Goal: Navigation & Orientation: Understand site structure

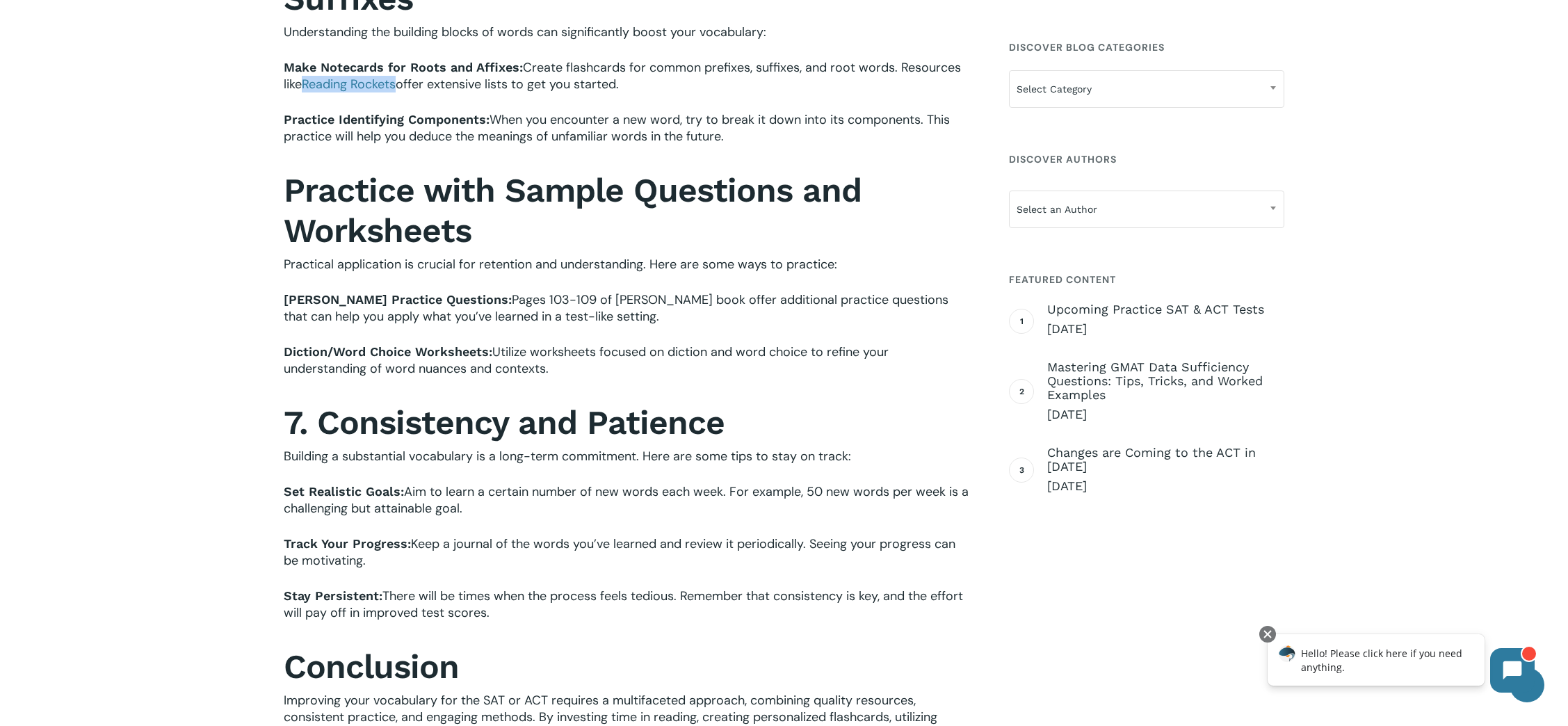
scroll to position [1522, 0]
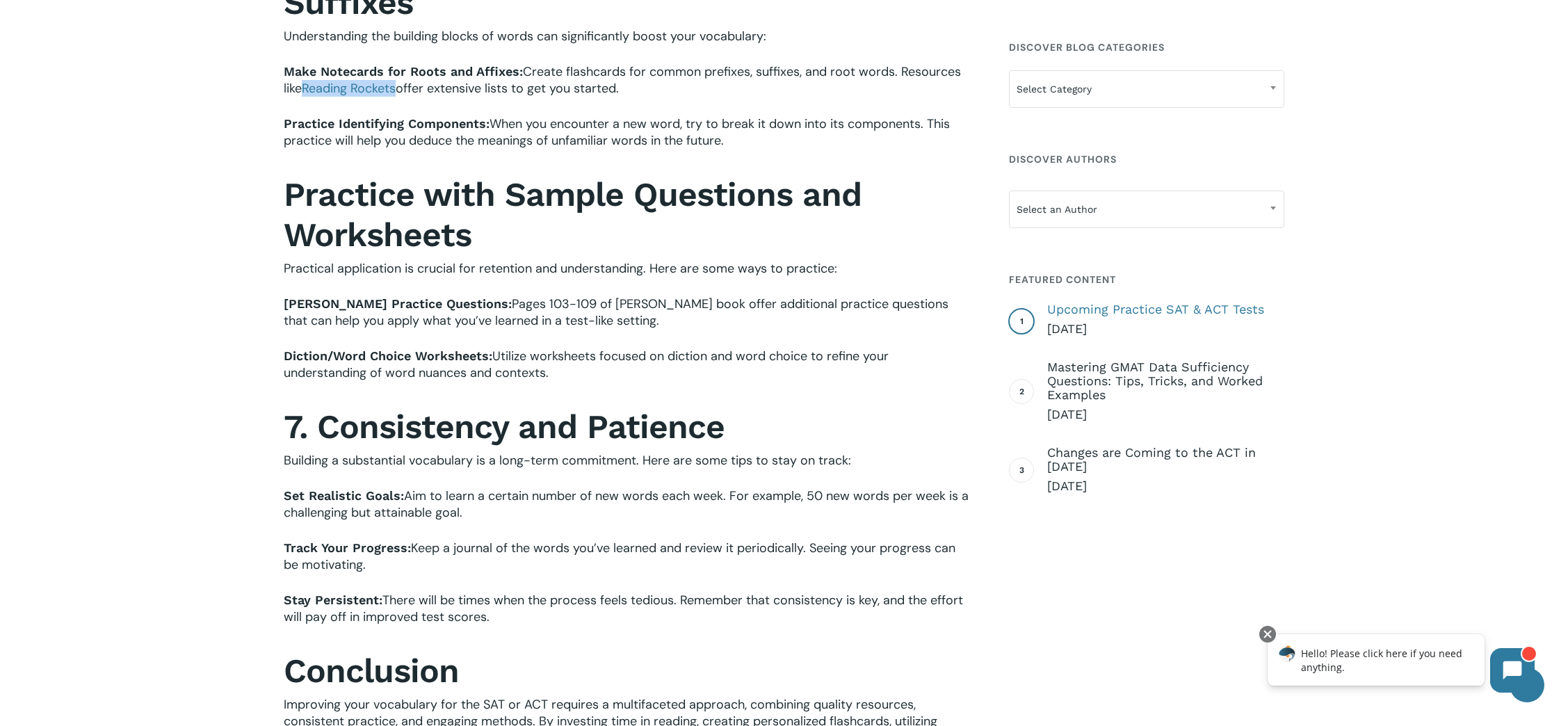
click at [1143, 310] on span "Upcoming Practice SAT & ACT Tests" at bounding box center [1166, 309] width 237 height 14
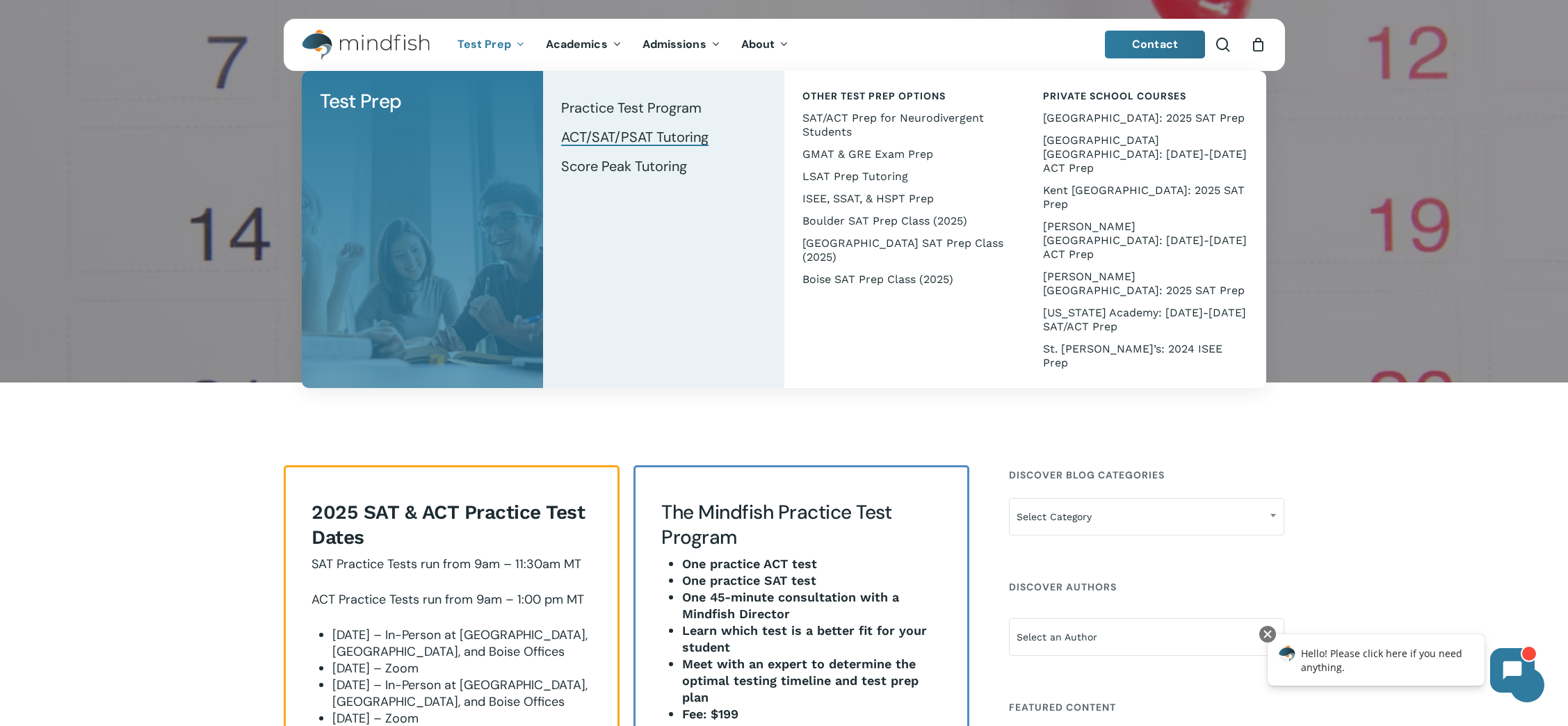
click at [575, 138] on span "ACT/SAT/PSAT Tutoring" at bounding box center [634, 137] width 147 height 19
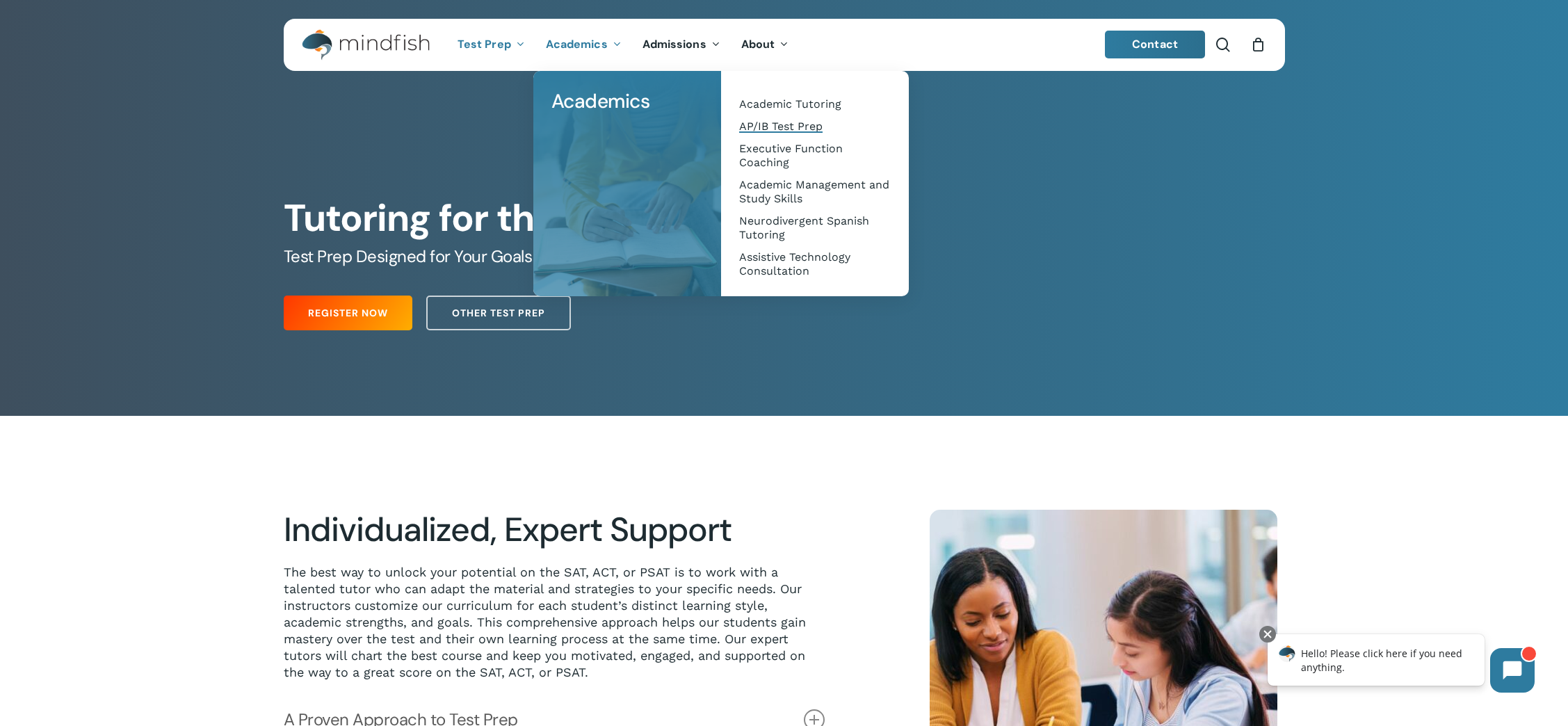
click at [759, 127] on span "AP/IB Test Prep" at bounding box center [781, 126] width 83 height 13
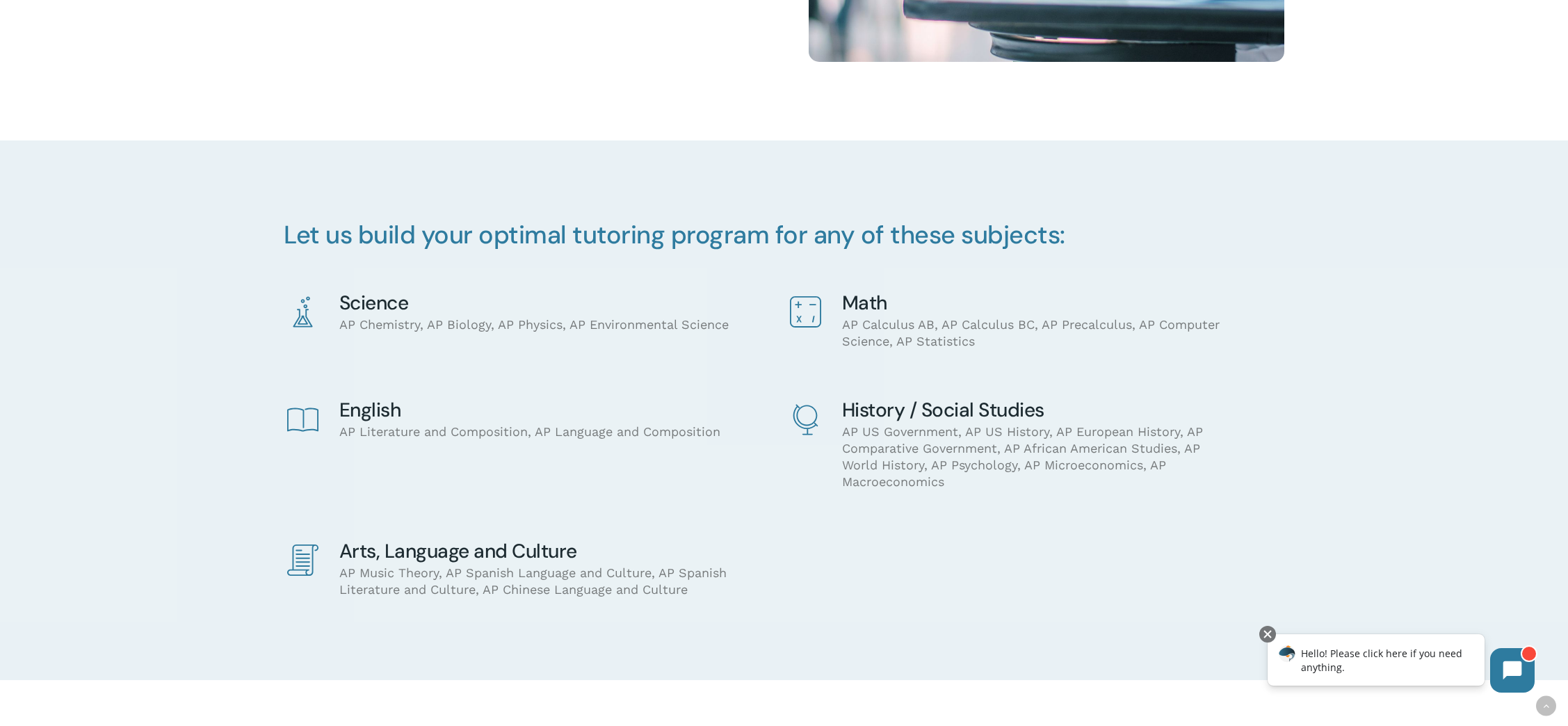
scroll to position [1147, 0]
click at [823, 306] on span at bounding box center [805, 311] width 42 height 42
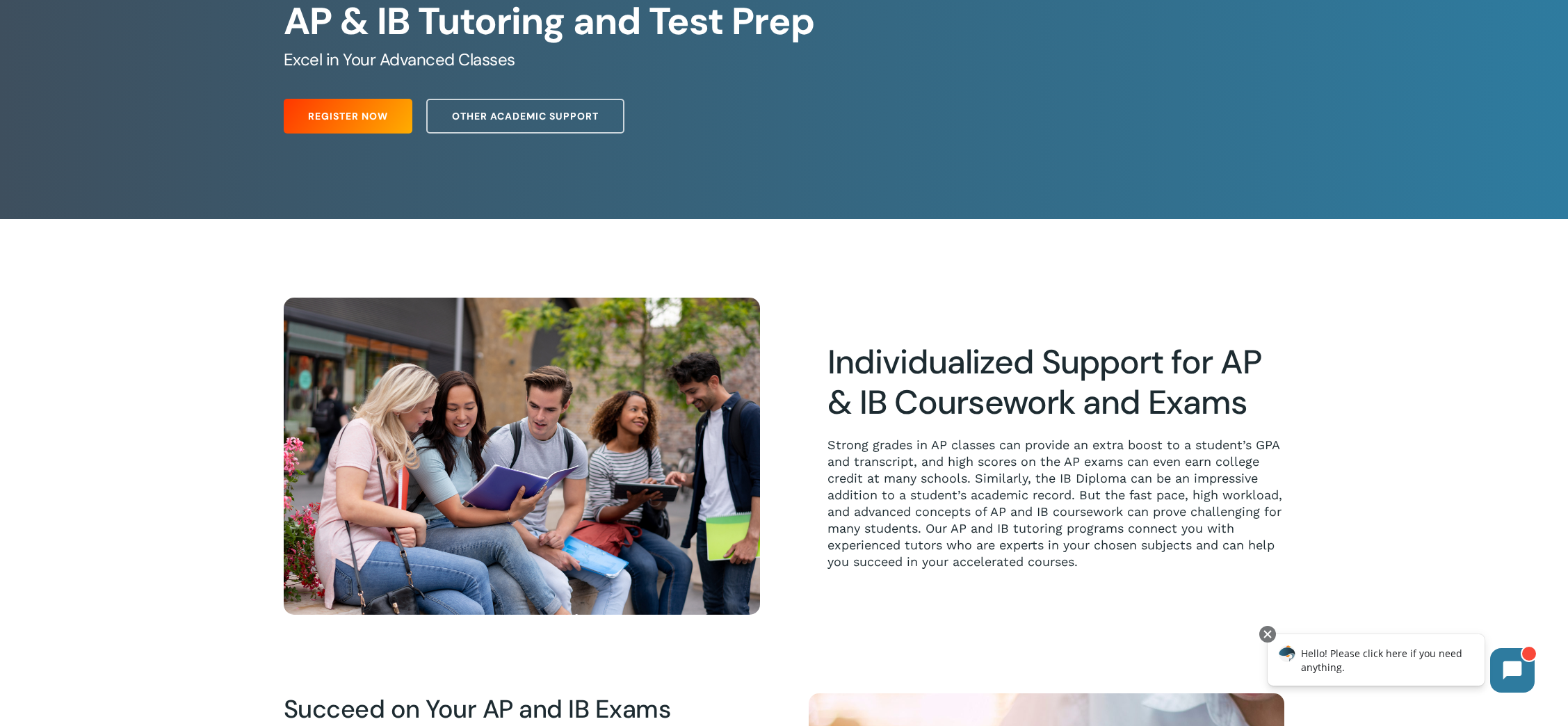
scroll to position [0, 0]
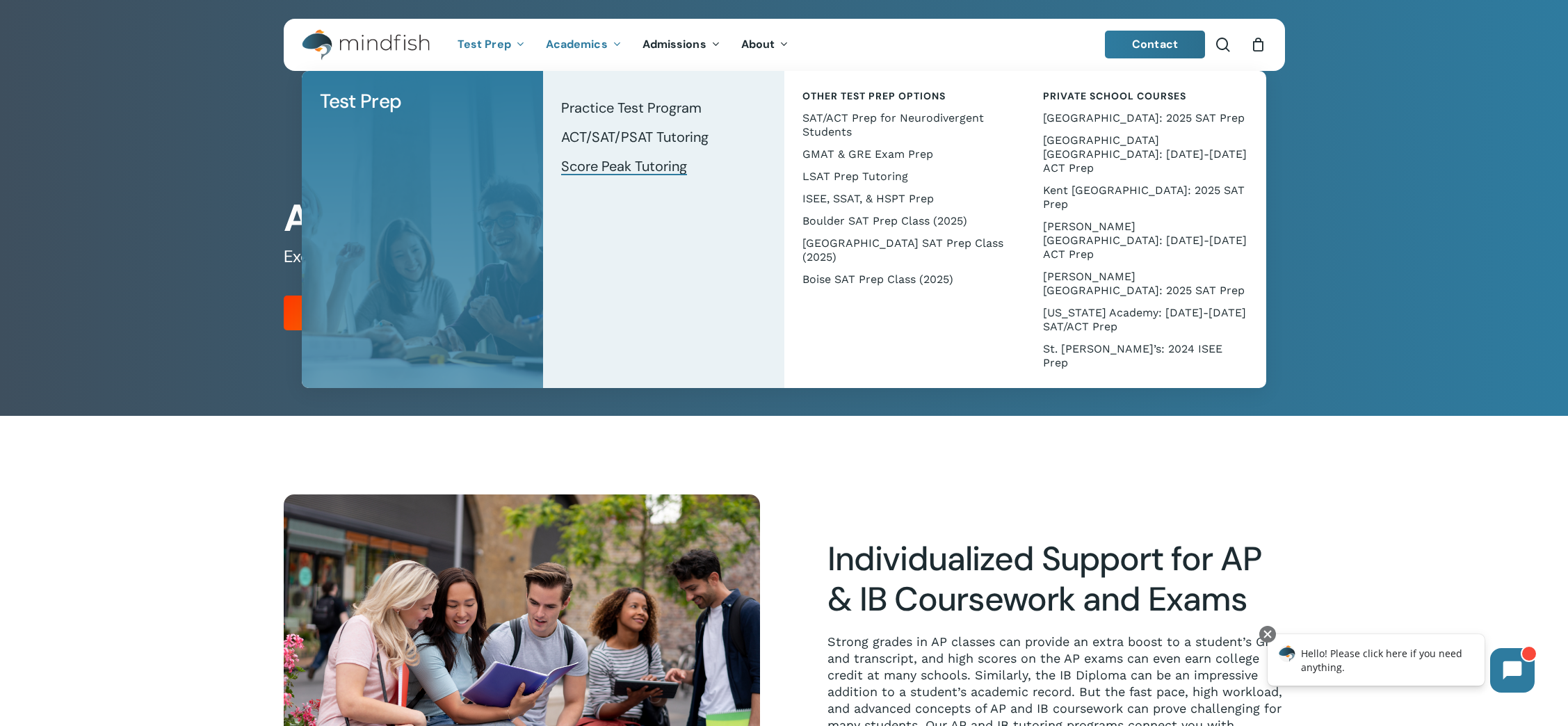
click at [602, 168] on span "Score Peak Tutoring" at bounding box center [624, 167] width 126 height 19
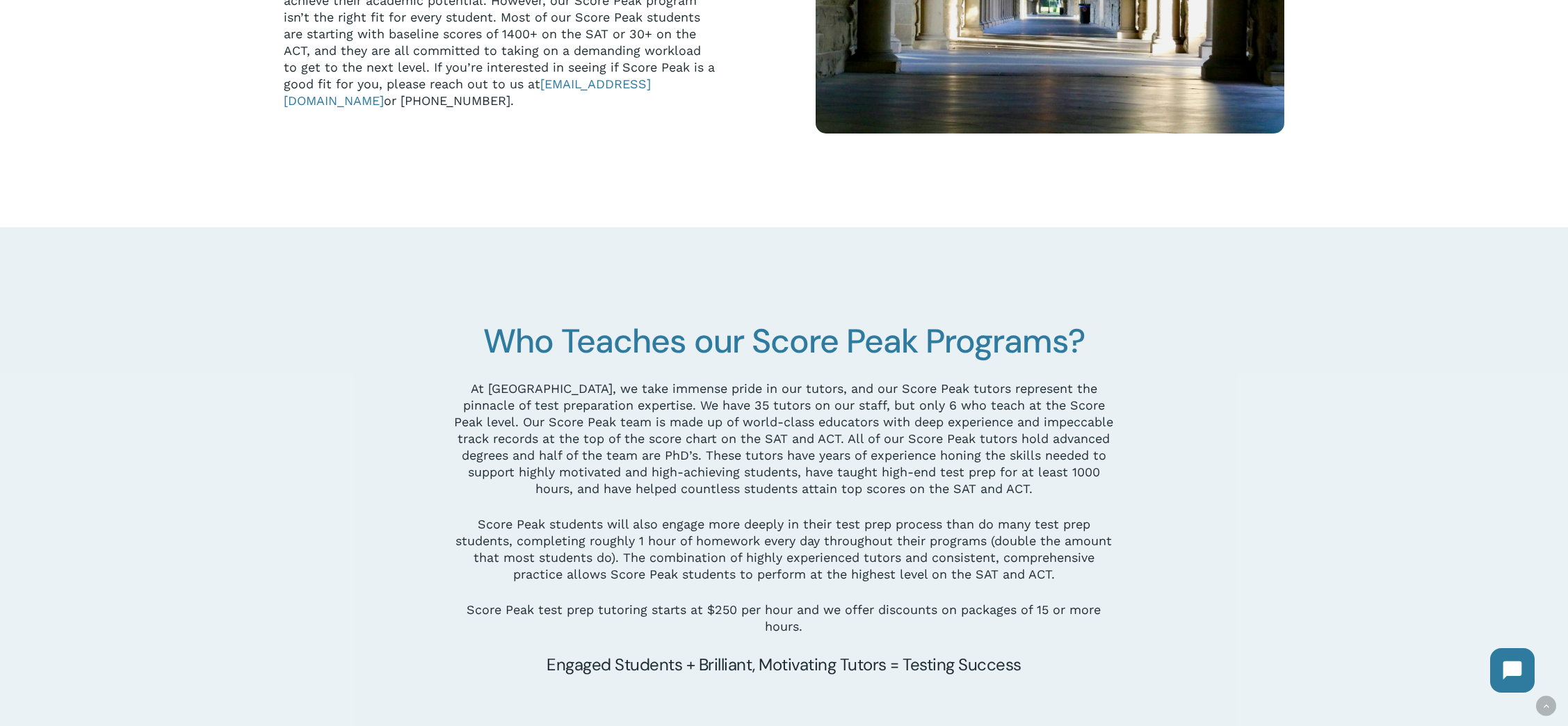
scroll to position [1406, 0]
